Goal: Check status

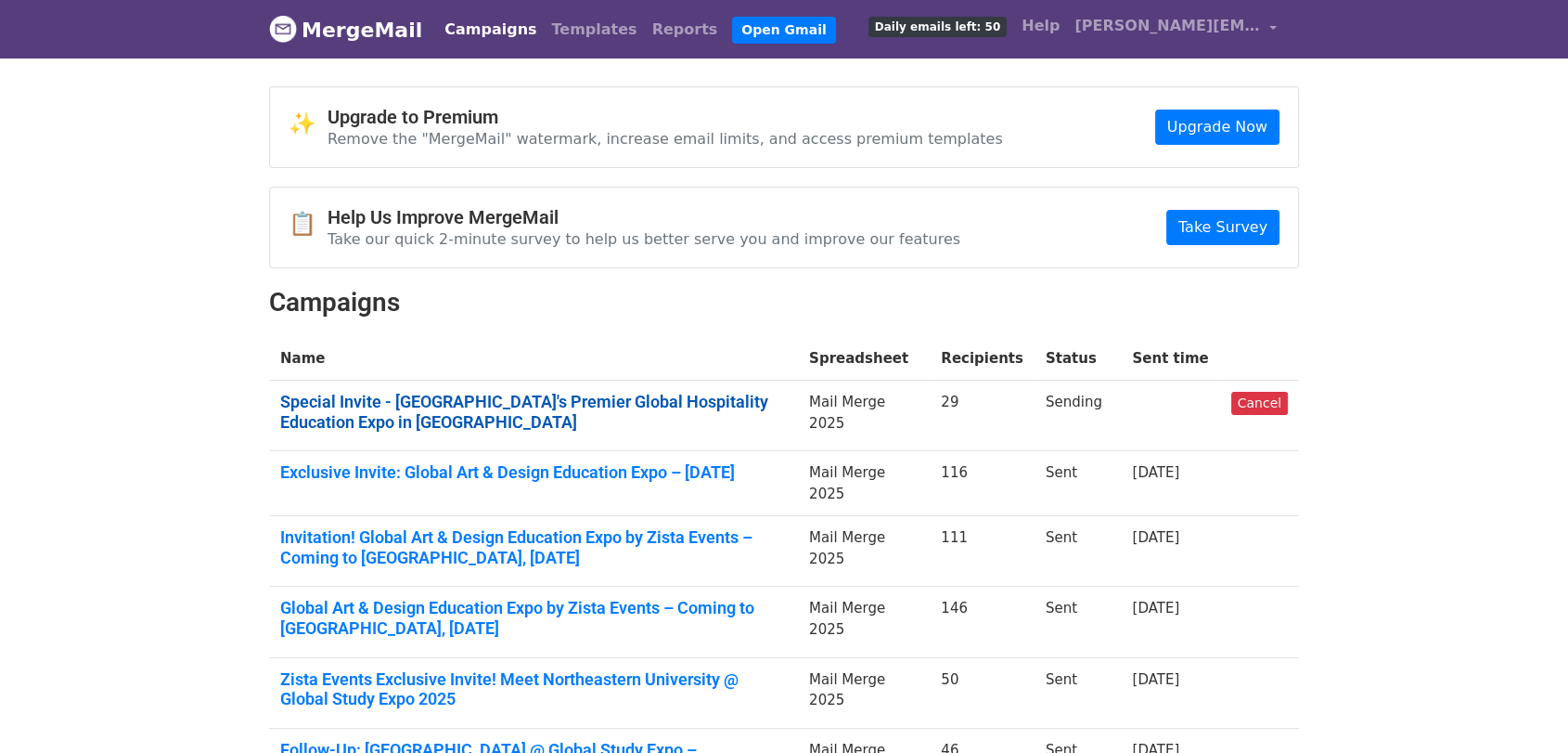
click at [517, 392] on link "Special Invite - India's Premier Global Hospitality Education Expo in Chennai" at bounding box center [533, 412] width 507 height 40
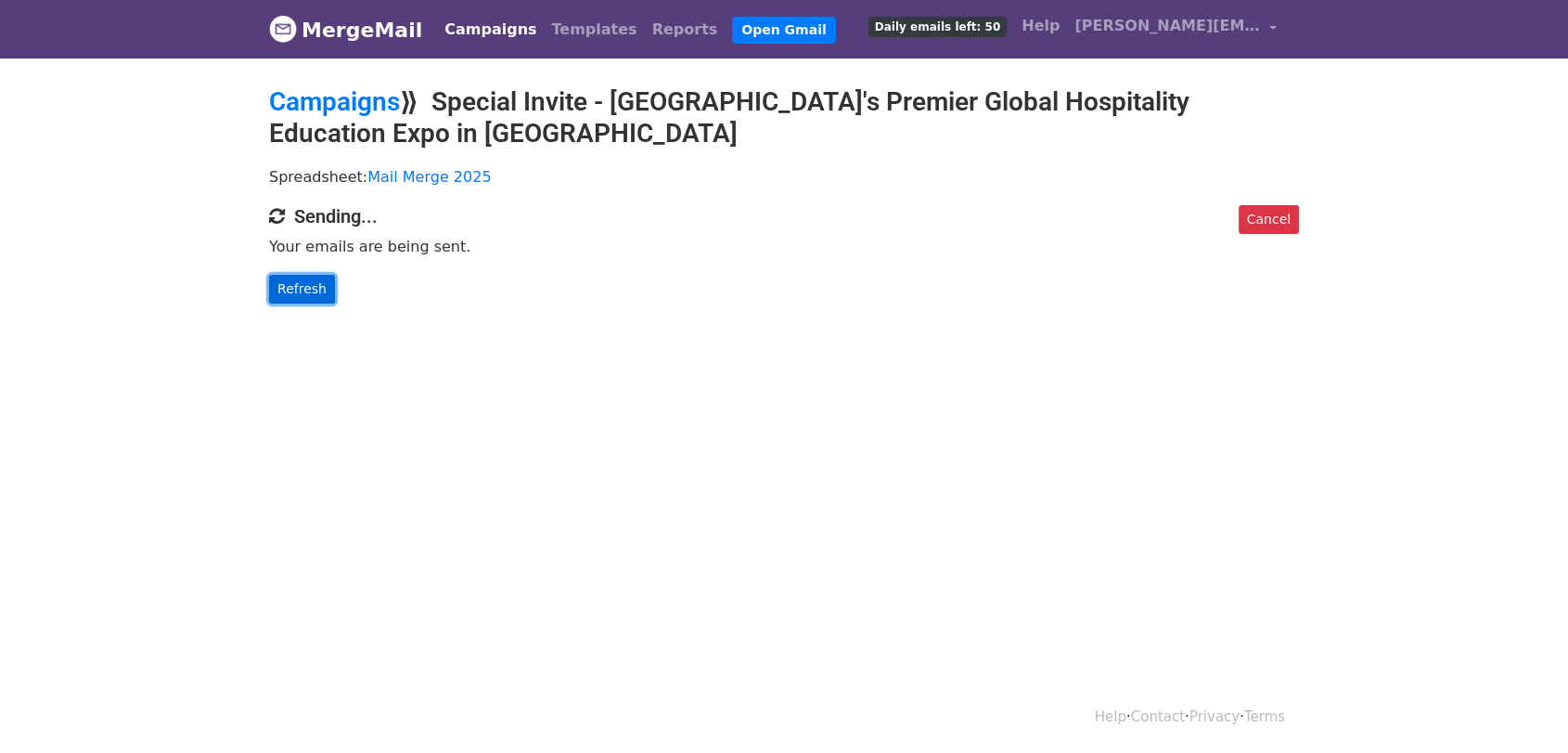
click at [290, 292] on link "Refresh" at bounding box center [302, 289] width 66 height 29
click at [305, 292] on link "Refresh" at bounding box center [302, 289] width 66 height 29
click at [297, 292] on link "Refresh" at bounding box center [302, 289] width 66 height 29
click at [318, 283] on link "Refresh" at bounding box center [302, 289] width 66 height 29
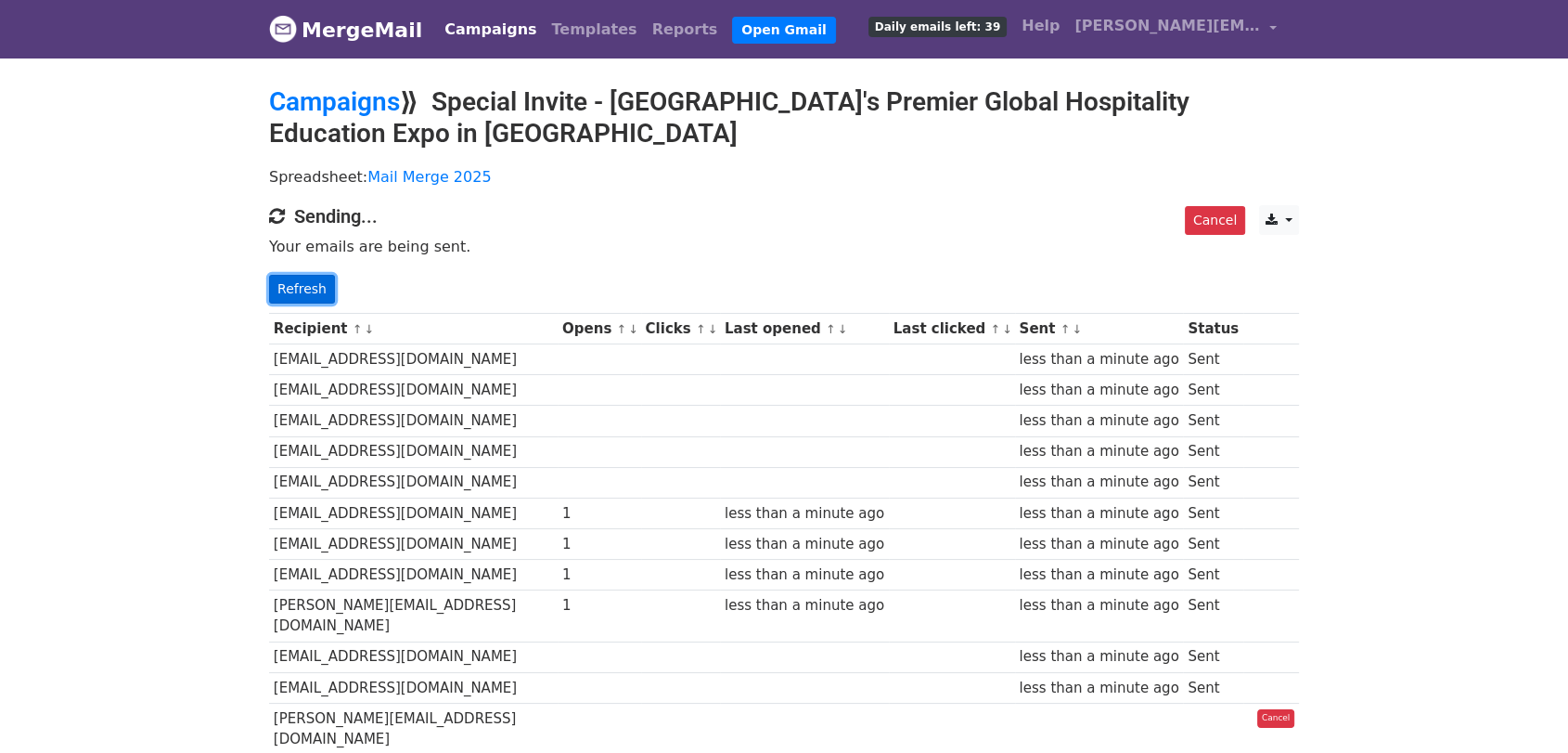
click at [301, 290] on link "Refresh" at bounding box center [302, 289] width 66 height 29
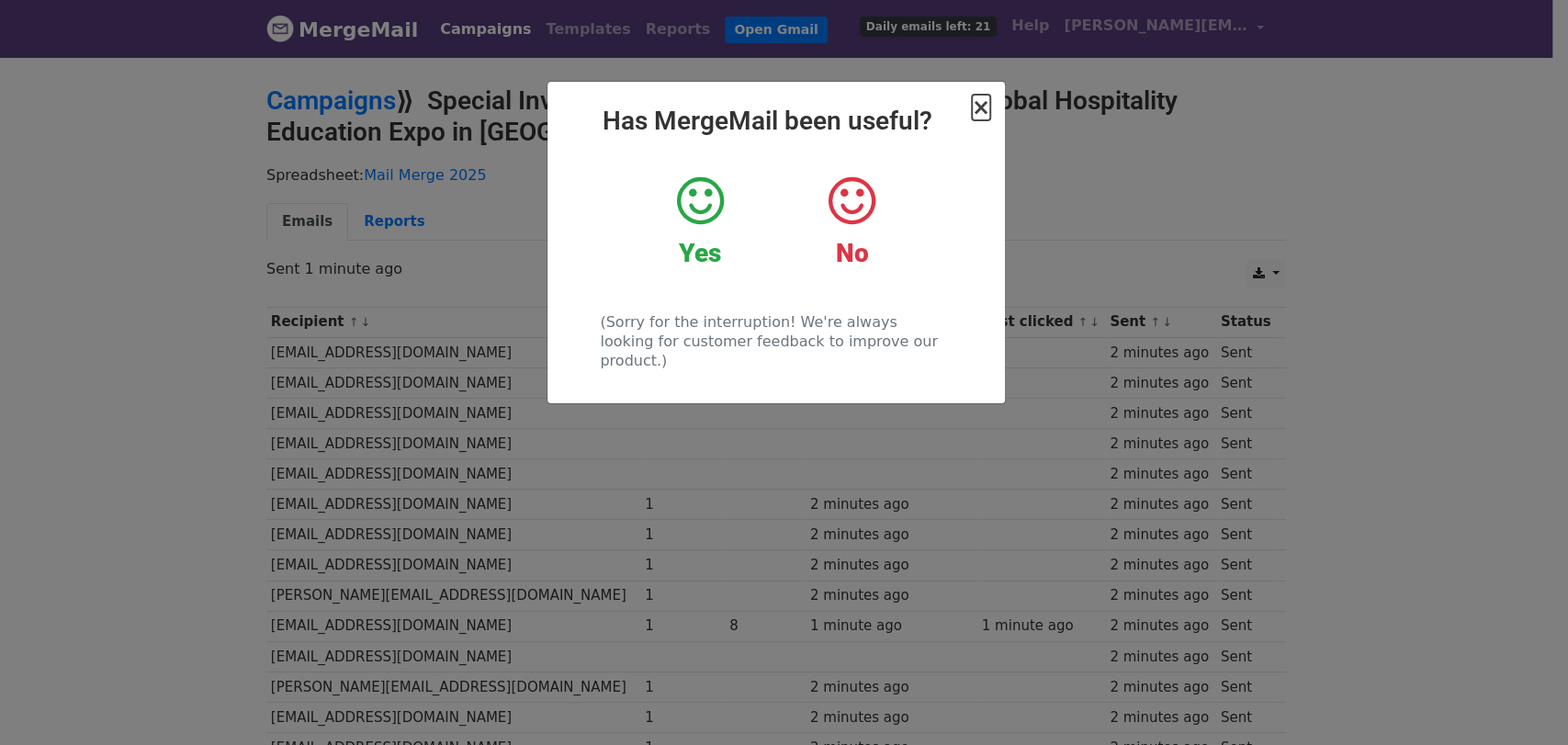
click at [985, 105] on span "×" at bounding box center [980, 108] width 19 height 26
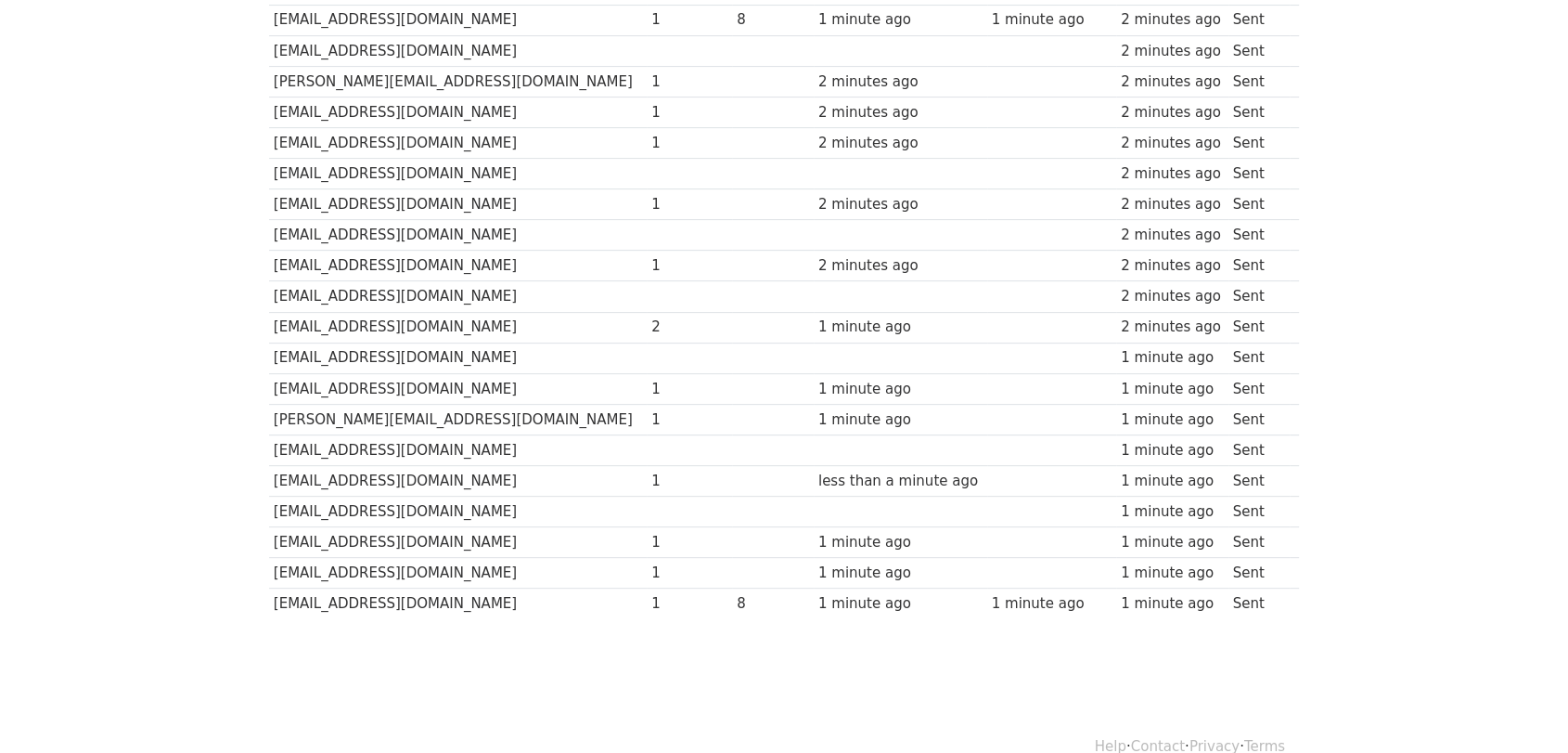
scroll to position [615, 0]
